Goal: Information Seeking & Learning: Find specific fact

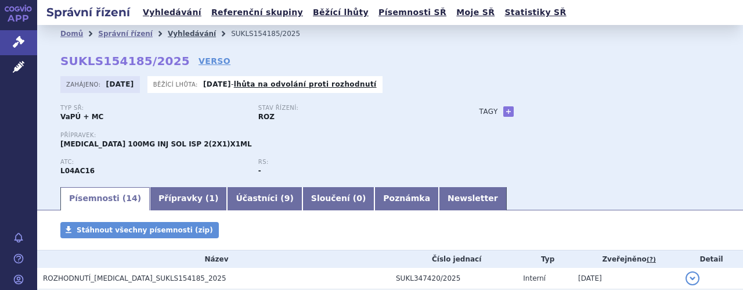
click at [180, 35] on link "Vyhledávání" at bounding box center [192, 34] width 48 height 8
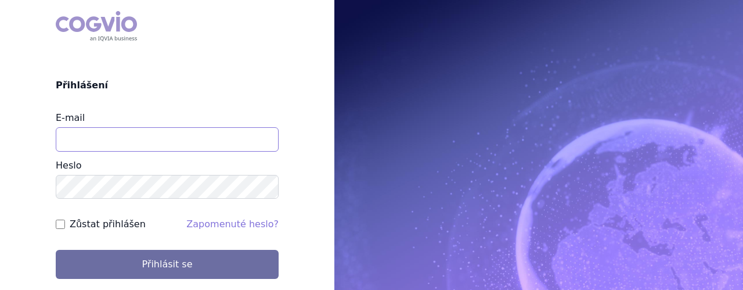
click at [222, 146] on input "E-mail" at bounding box center [167, 139] width 223 height 24
type input "jaroslava.purkertova@abbvie.com"
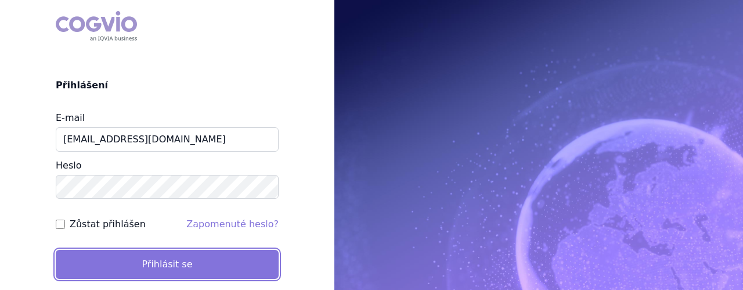
click at [193, 265] on button "Přihlásit se" at bounding box center [167, 263] width 223 height 29
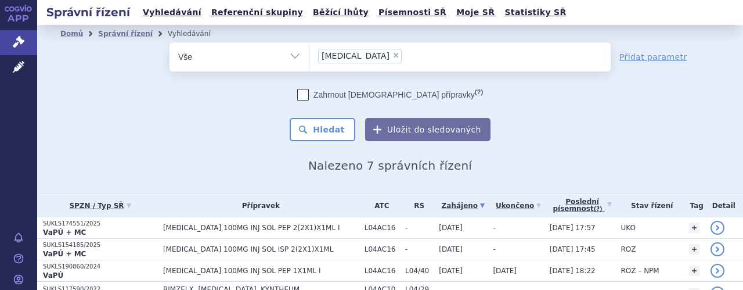
click at [392, 56] on span "×" at bounding box center [395, 55] width 7 height 7
click at [309, 56] on select "Tremfya" at bounding box center [309, 56] width 1 height 29
select select
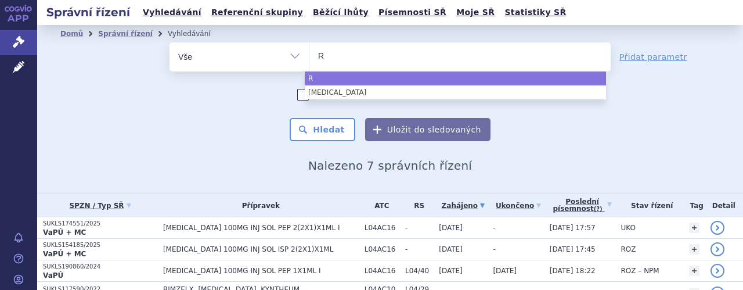
type input "Ri"
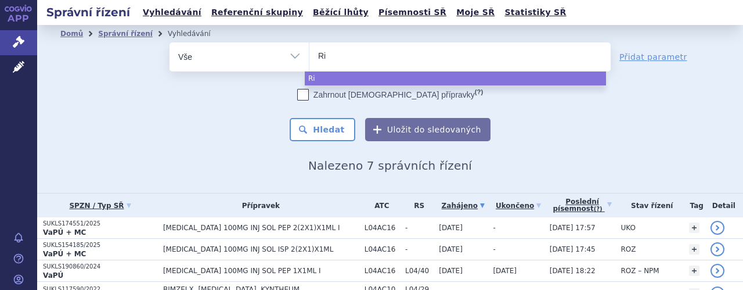
type input "Rin"
type input "Rinv"
type input "Rinvo"
type input "Rinvoq"
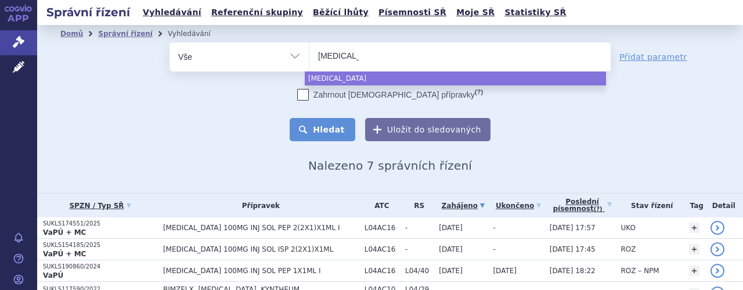
select select "Rinvoq"
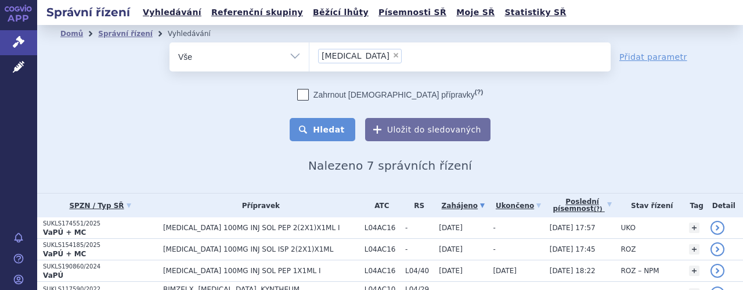
click at [328, 125] on button "Hledat" at bounding box center [323, 129] width 66 height 23
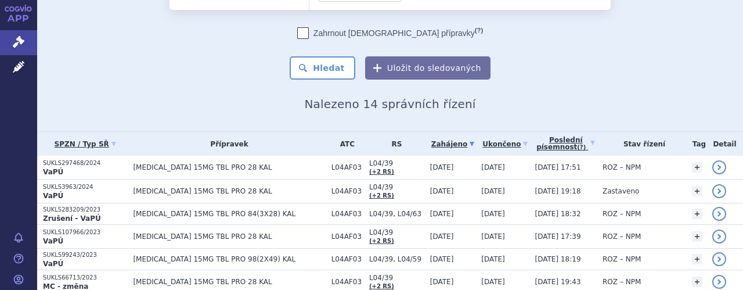
scroll to position [70, 0]
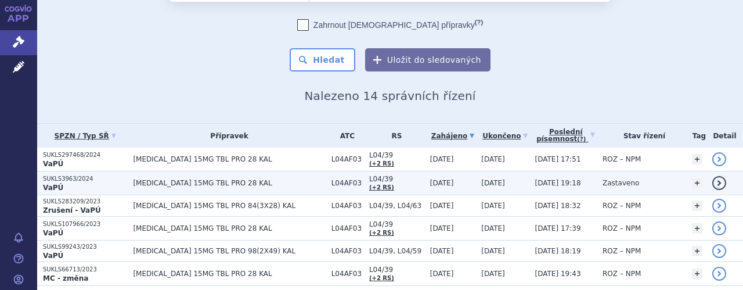
click at [151, 179] on span "[MEDICAL_DATA] 15MG TBL PRO 28 KAL" at bounding box center [229, 183] width 192 height 8
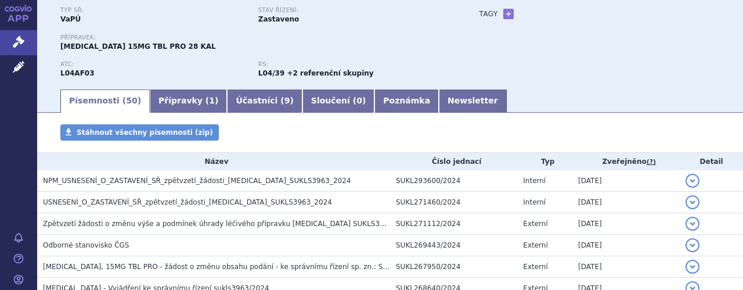
scroll to position [111, 0]
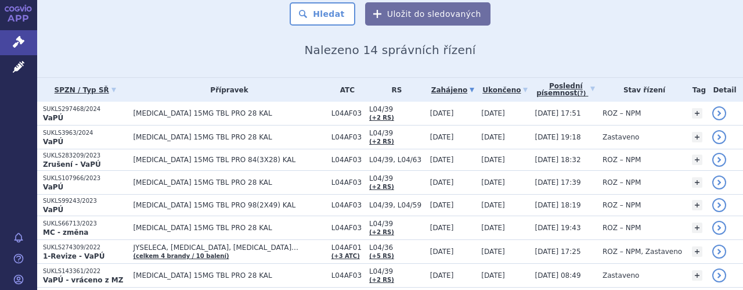
scroll to position [116, 0]
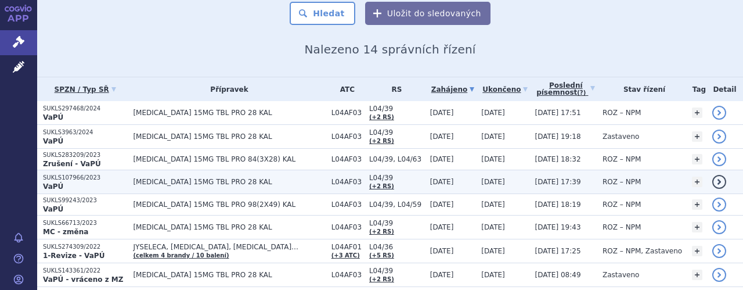
click at [249, 182] on span "[MEDICAL_DATA] 15MG TBL PRO 28 KAL" at bounding box center [229, 182] width 192 height 8
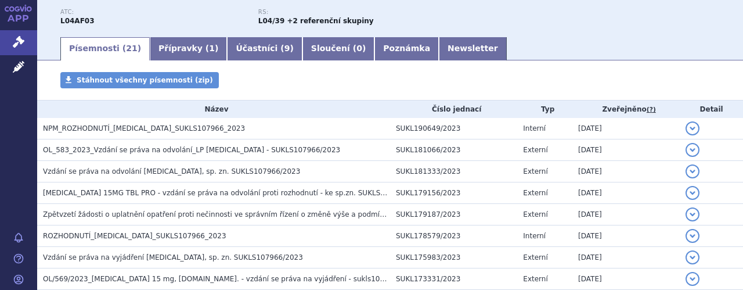
scroll to position [146, 0]
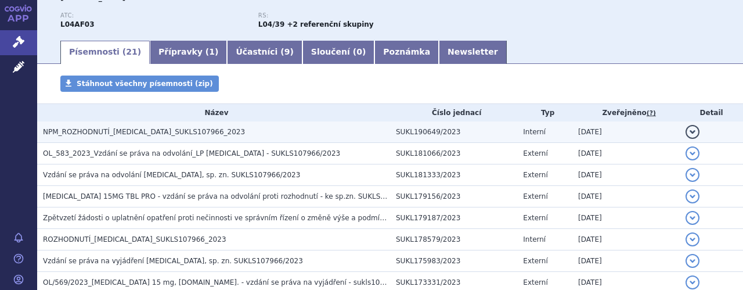
click at [144, 131] on span "NPM_ROZHODNUTÍ_[MEDICAL_DATA]_SUKLS107966_2023" at bounding box center [144, 132] width 202 height 8
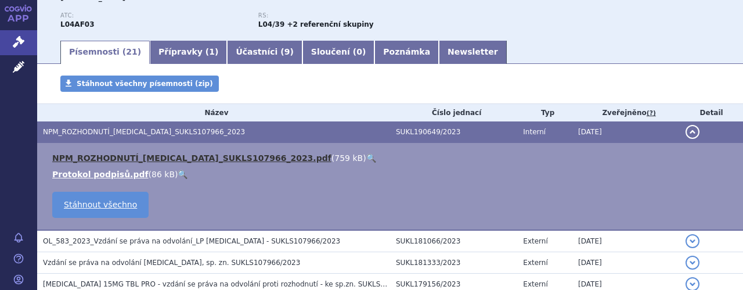
click at [181, 155] on link "NPM_ROZHODNUTÍ_[MEDICAL_DATA]_SUKLS107966_2023.pdf" at bounding box center [191, 157] width 279 height 9
